Goal: Use online tool/utility: Utilize a website feature to perform a specific function

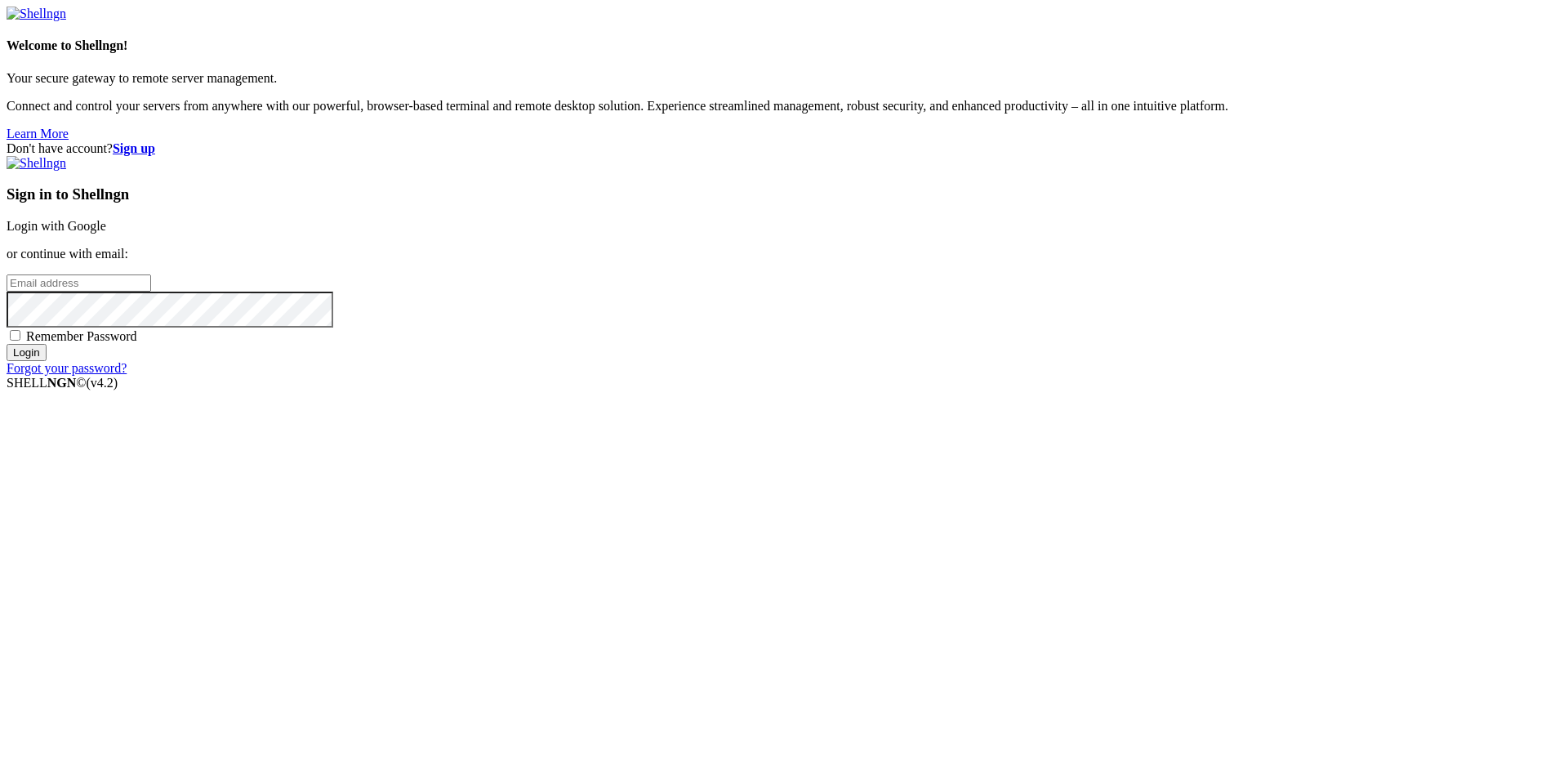
click at [106, 233] on link "Login with Google" at bounding box center [56, 226] width 100 height 14
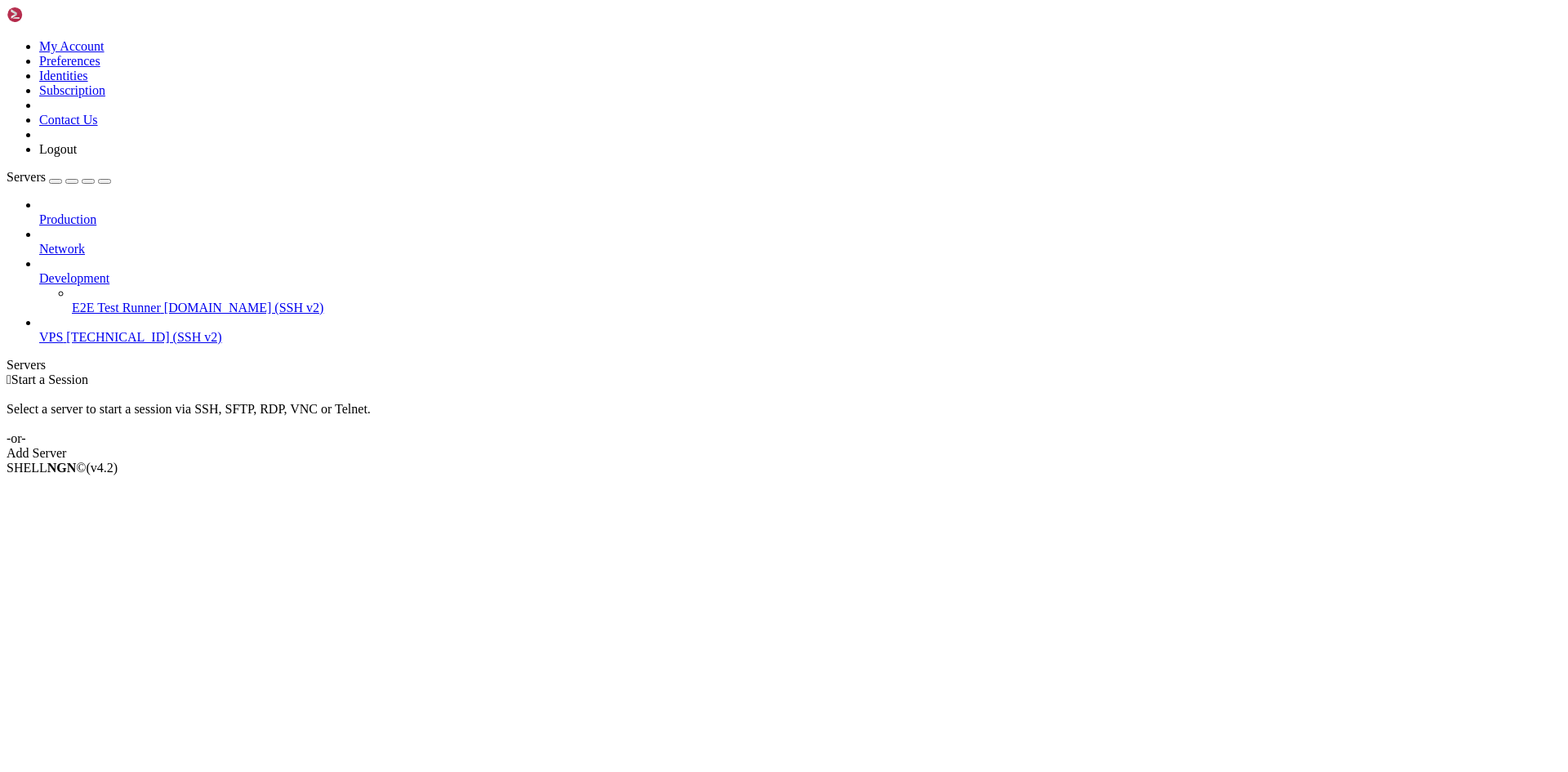
click at [85, 330] on span "[TECHNICAL_ID] (SSH v2)" at bounding box center [143, 337] width 155 height 14
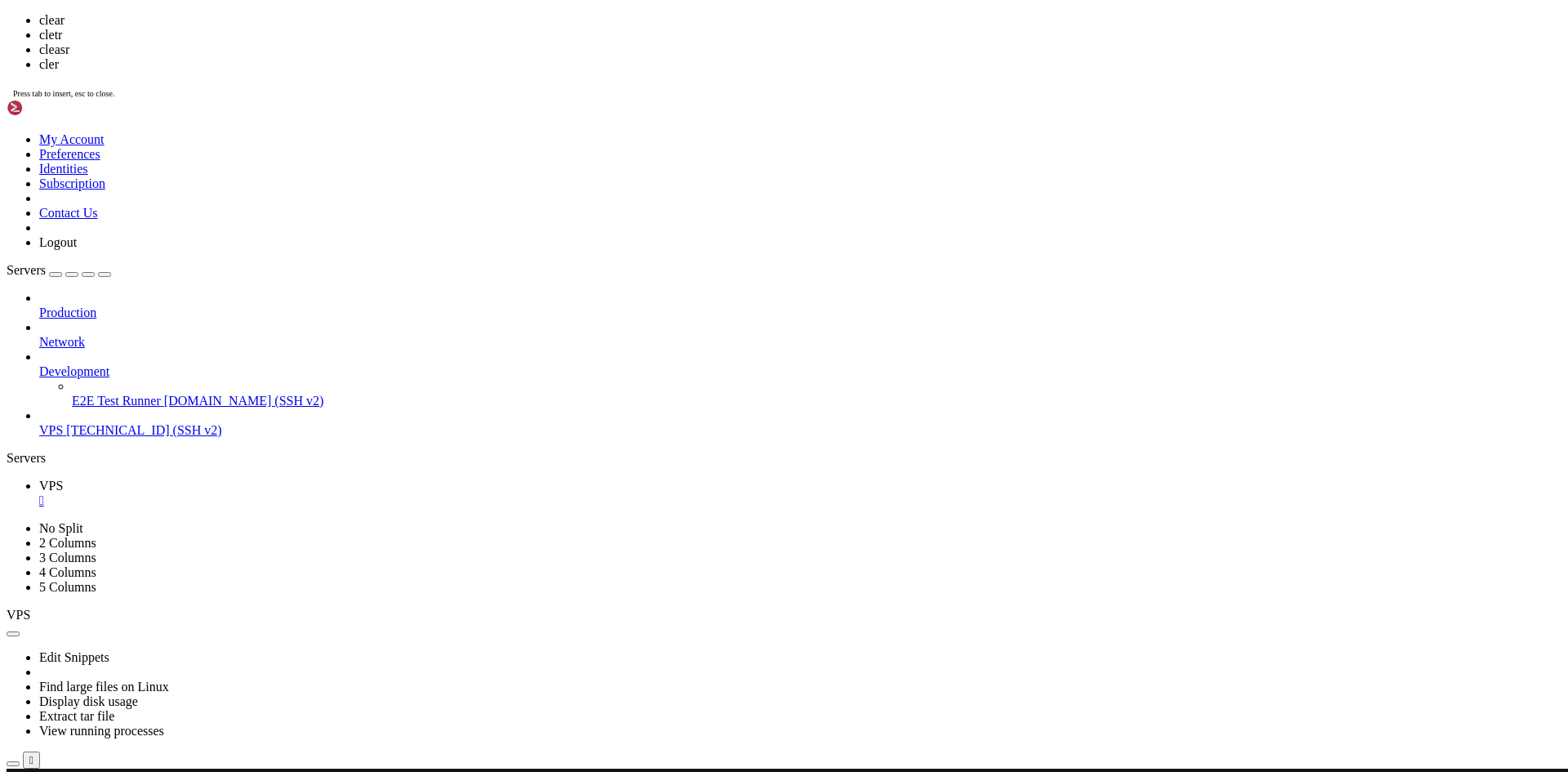
scroll to position [0, 0]
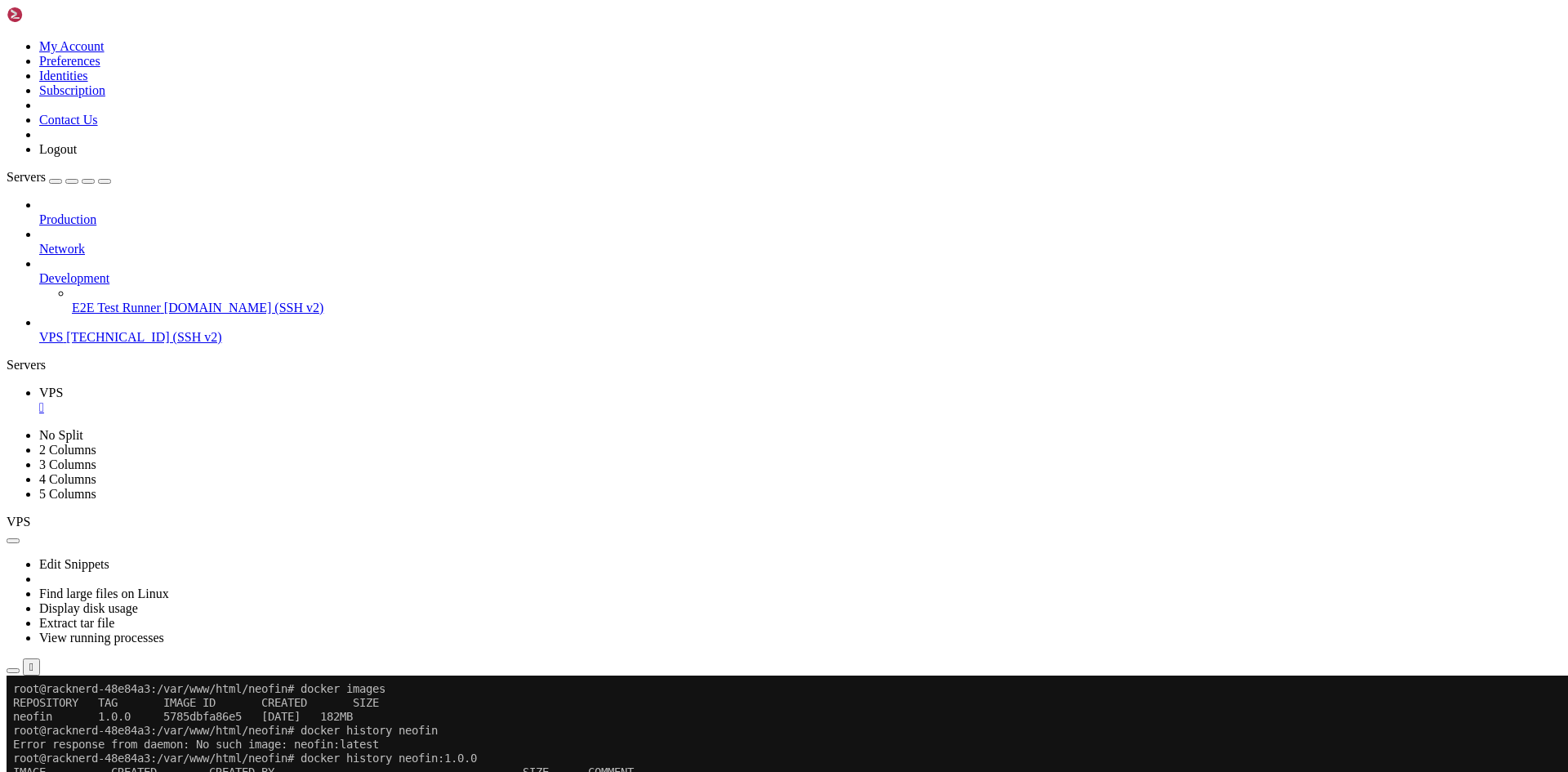
drag, startPoint x: 321, startPoint y: 858, endPoint x: 14, endPoint y: 791, distance: 314.2
copy div "5785dbfa86e5 [DATE] CMD ["node" "server.js"] 0B buildkit.dockerfile.v0 <missing…"
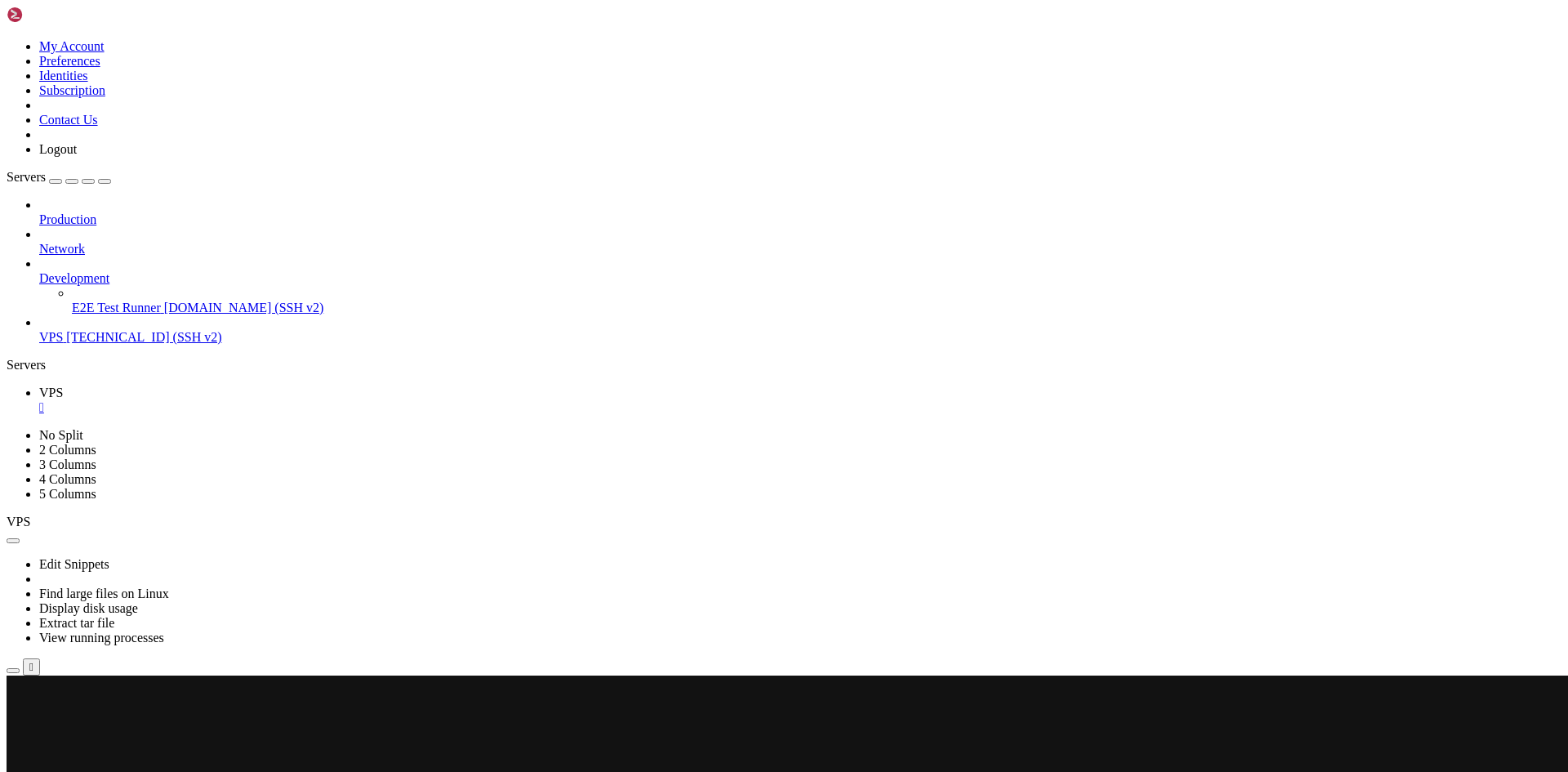
scroll to position [3193, 0]
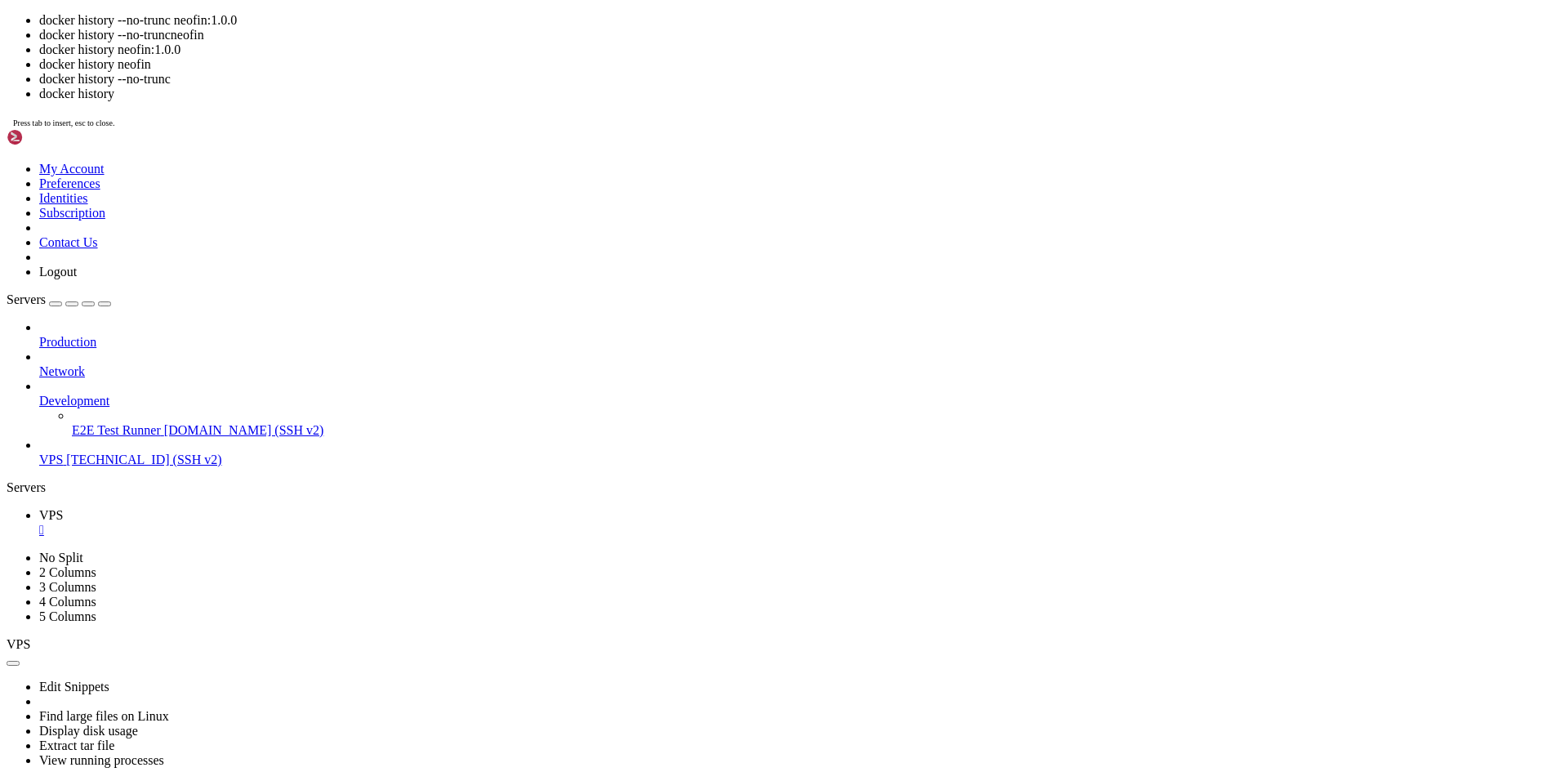
scroll to position [3430, 0]
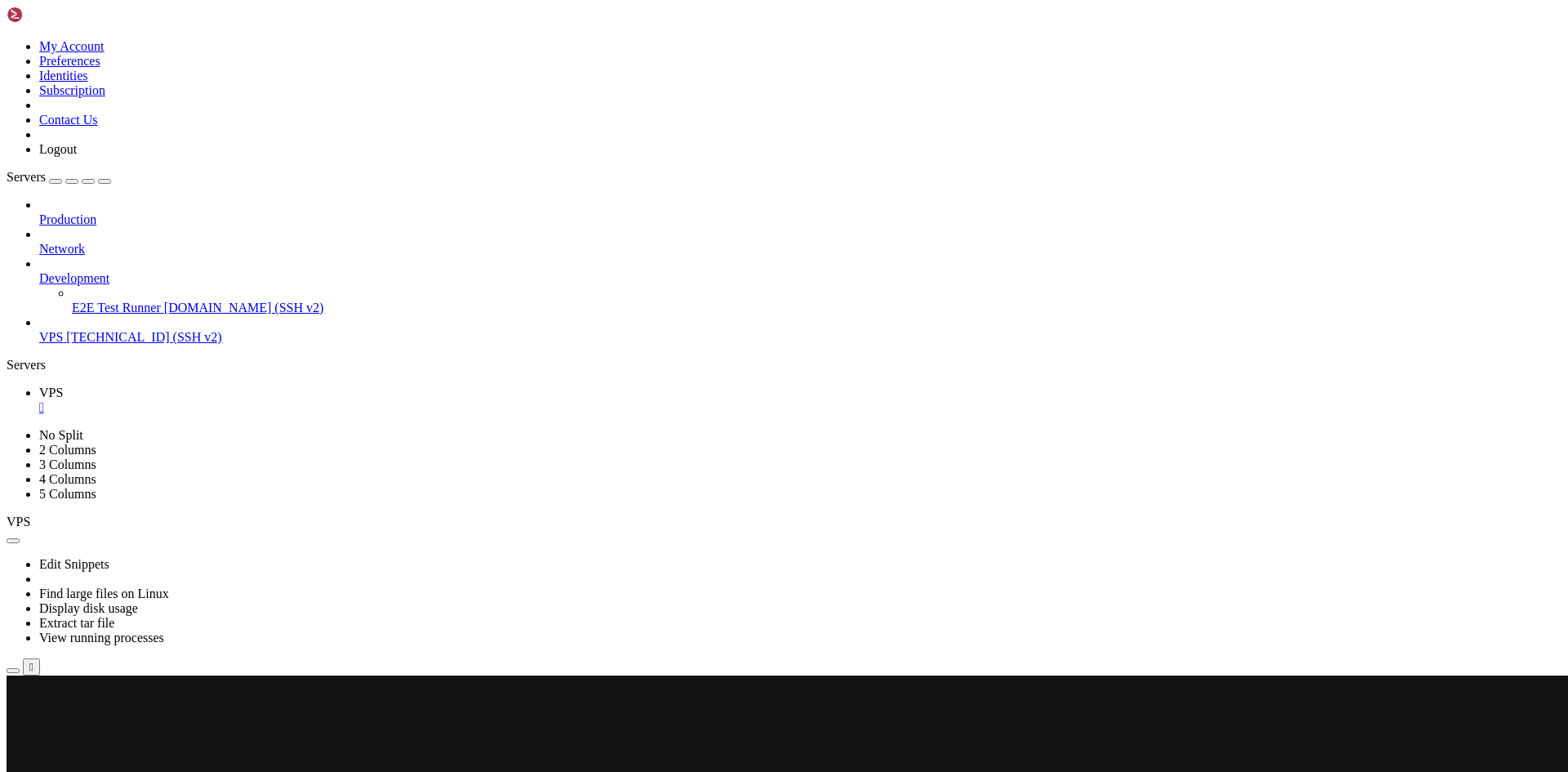
drag, startPoint x: 768, startPoint y: 1311, endPoint x: 12, endPoint y: 1124, distance: 778.8
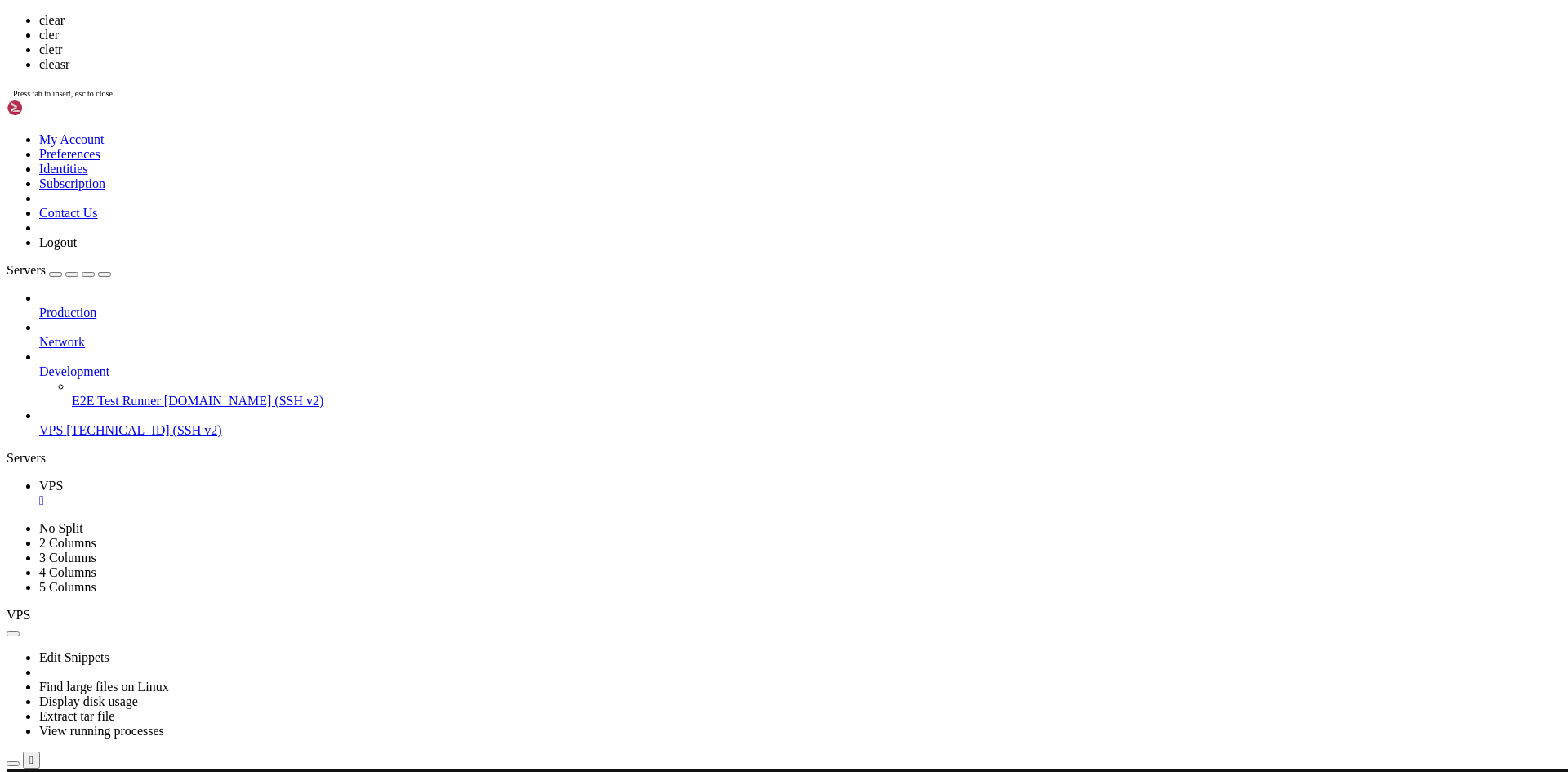
scroll to position [0, 0]
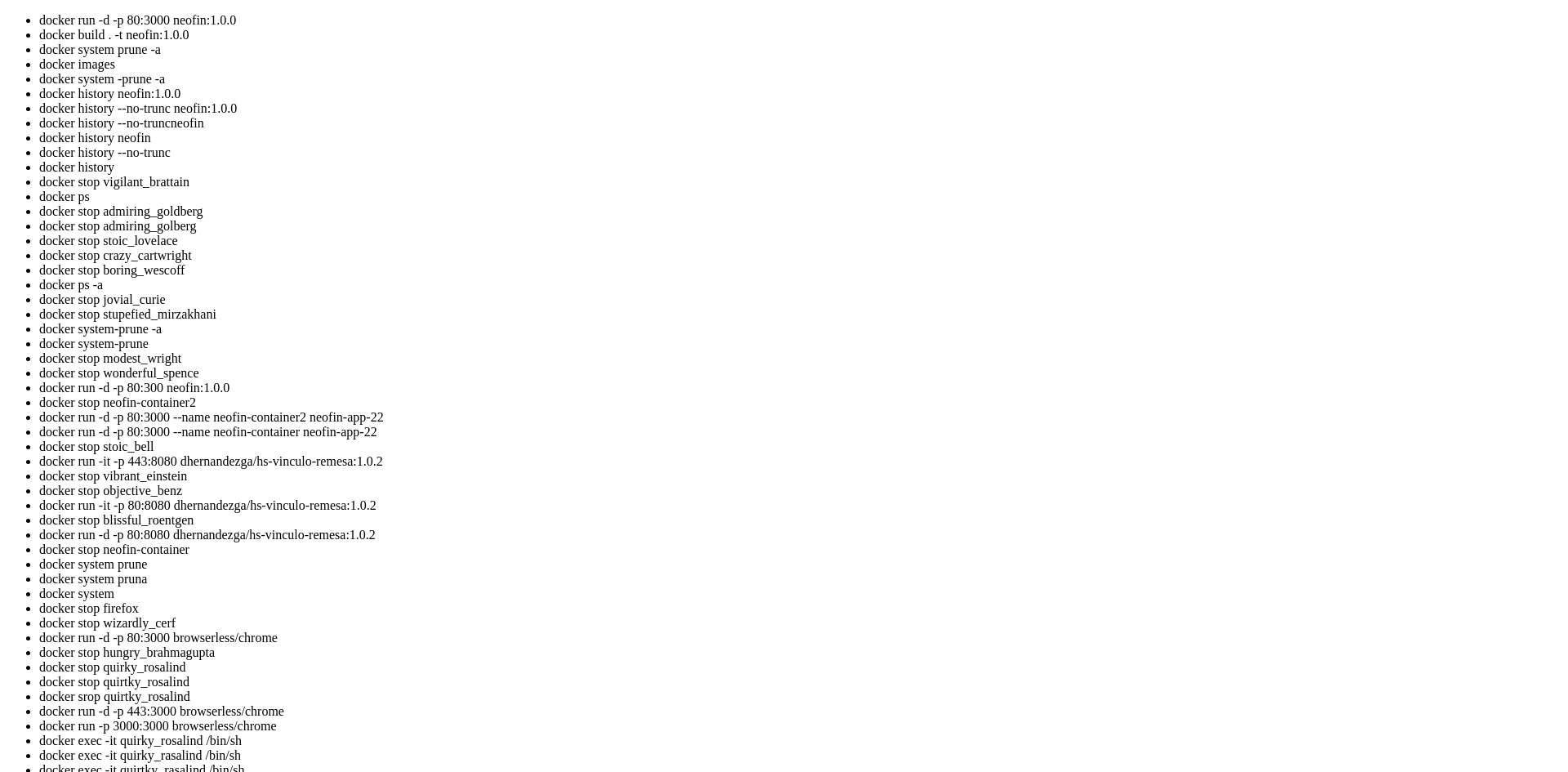
scroll to position [333, 0]
